Goal: Complete application form

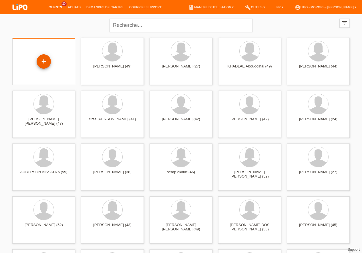
click at [46, 61] on div "+" at bounding box center [44, 61] width 14 height 14
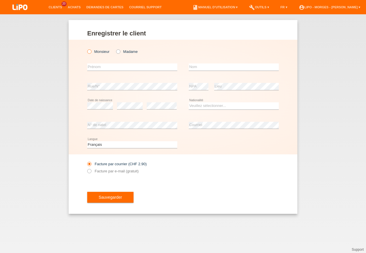
click at [86, 49] on icon at bounding box center [86, 49] width 0 height 0
click at [90, 51] on input "Monsieur" at bounding box center [89, 51] width 4 height 4
radio input "true"
click at [106, 68] on input "text" at bounding box center [132, 66] width 90 height 7
type input "NEBOJSA"
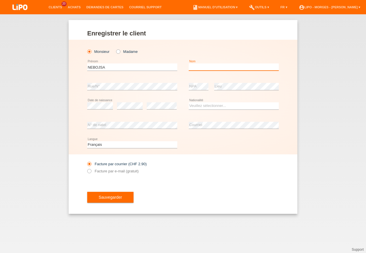
click at [200, 68] on input "text" at bounding box center [234, 66] width 90 height 7
type input "TODOROVIC"
click at [189, 102] on select "Veuillez sélectionner... Suisse Allemagne Autriche Liechtenstein ------------ A…" at bounding box center [234, 105] width 90 height 7
select select "RS"
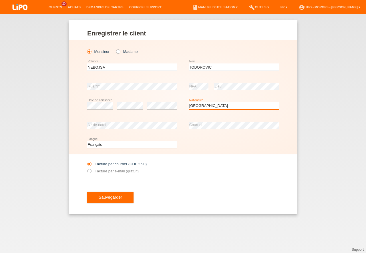
click at [0, 0] on option "Serbie" at bounding box center [0, 0] width 0 height 0
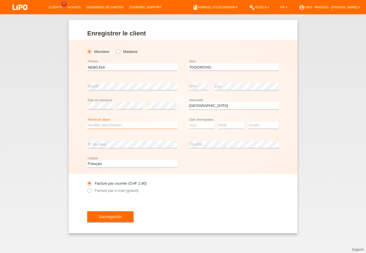
click at [87, 122] on select "Veuillez sélectionner... C B B - Statut de réfugié Autre" at bounding box center [132, 125] width 90 height 7
select select "C"
click at [0, 0] on option "C" at bounding box center [0, 0] width 0 height 0
click at [189, 122] on select "Jour 01 02 03 04 05 06 07 08 09 10 11" at bounding box center [202, 125] width 26 height 7
select select "15"
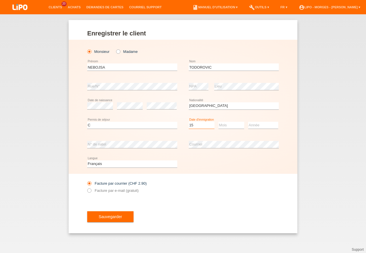
click at [0, 0] on option "15" at bounding box center [0, 0] width 0 height 0
click at [228, 120] on div "Mois 01 02 03 04 05 06 07 08 09 10 11 12 error" at bounding box center [231, 125] width 26 height 19
click at [218, 122] on select "Mois 01 02 03 04 05 06 07 08 09 10 11" at bounding box center [231, 125] width 26 height 7
select select "03"
click at [0, 0] on option "03" at bounding box center [0, 0] width 0 height 0
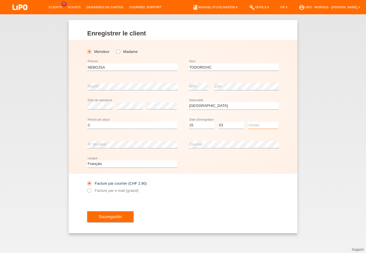
click at [248, 122] on select "Année 2025 2024 2023 2022 2021 2020 2019 2018 2017 2016 2015 2014 2013 2012 201…" at bounding box center [263, 125] width 30 height 7
select select "1985"
click at [0, 0] on option "1985" at bounding box center [0, 0] width 0 height 0
click at [86, 188] on icon at bounding box center [86, 188] width 0 height 0
click at [90, 190] on input "Facture par e-mail (gratuit)" at bounding box center [89, 191] width 4 height 7
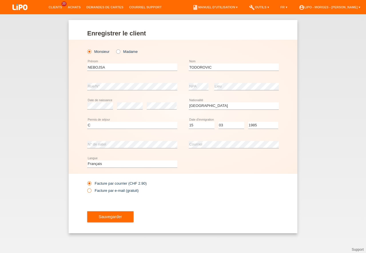
radio input "true"
click at [104, 218] on span "Sauvegarder" at bounding box center [110, 216] width 23 height 5
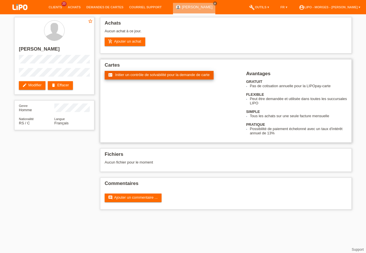
click at [150, 74] on span "Initier un contrôle de solvabilité pour la demande de carte" at bounding box center [162, 75] width 94 height 4
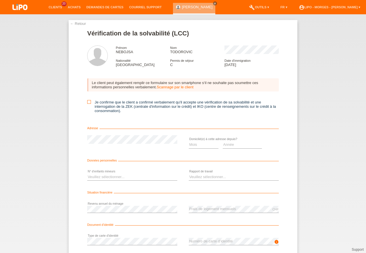
click at [87, 100] on icon at bounding box center [89, 102] width 4 height 4
click at [87, 100] on input "Je confirme que le client a confirmé verbalement qu'il accepte une vérification…" at bounding box center [89, 102] width 4 height 4
checkbox input "true"
click at [199, 149] on div "Mois 01 02 03 04 05 06 07 08 09 10 11 12 error" at bounding box center [204, 144] width 30 height 19
click at [189, 141] on select "Mois 01 02 03 04 05 06 07 08 09 10" at bounding box center [204, 144] width 30 height 7
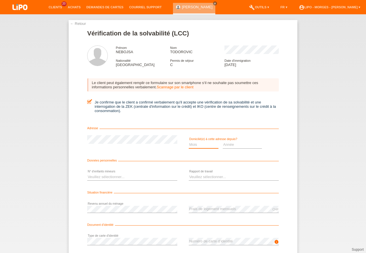
select select "06"
click at [0, 0] on option "06" at bounding box center [0, 0] width 0 height 0
click at [223, 141] on select "Année 2025 2024 2023 2022 2021 2020 2019 2018 2017 2016 2015 2014 2013 2012 201…" at bounding box center [242, 144] width 39 height 7
select select "2008"
click at [0, 0] on option "2008" at bounding box center [0, 0] width 0 height 0
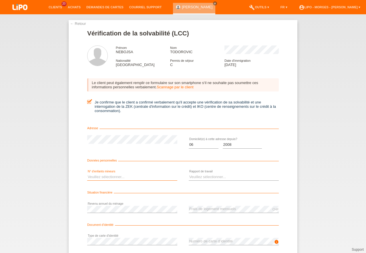
click at [87, 174] on select "Veuillez sélectionner... 0 1 2 3 4 5 6 7 8 9" at bounding box center [132, 177] width 90 height 7
select select "0"
click at [0, 0] on option "0" at bounding box center [0, 0] width 0 height 0
click at [189, 174] on select "Veuillez sélectionner... A durée indéterminée A durée déterminée Apprenti/étudi…" at bounding box center [234, 177] width 90 height 7
select select "RETIRED"
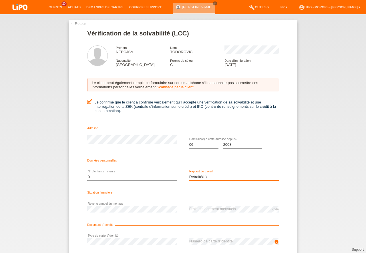
click at [0, 0] on option "Retraité(e)" at bounding box center [0, 0] width 0 height 0
click at [196, 206] on div "CHF error Frais de logement mensuels" at bounding box center [234, 209] width 90 height 19
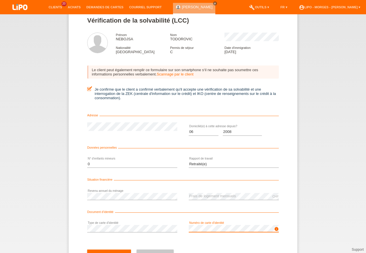
scroll to position [37, 0]
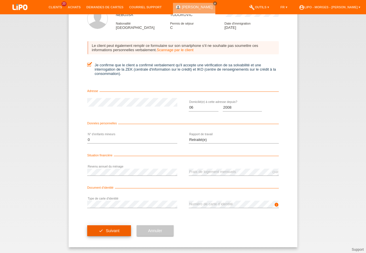
click at [114, 231] on span "Suivant" at bounding box center [113, 230] width 14 height 5
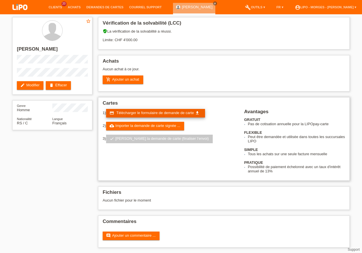
click at [142, 113] on span "Télécharger le formulaire de demande de carte" at bounding box center [154, 113] width 77 height 4
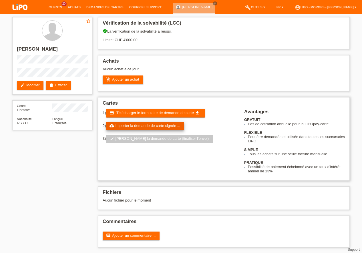
click at [157, 124] on link "cloud_upload Importer la demande de carte signée ..." at bounding box center [145, 126] width 78 height 9
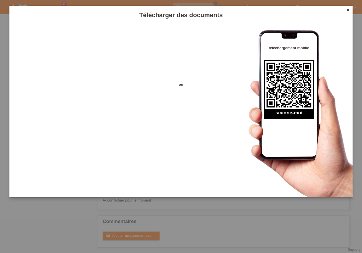
click at [349, 9] on icon "close" at bounding box center [348, 10] width 5 height 5
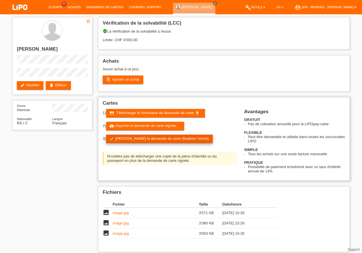
click at [140, 139] on link "check Soumettre la demande de carte (finaliser l’envoi)" at bounding box center [159, 139] width 107 height 9
